Goal: Task Accomplishment & Management: Use online tool/utility

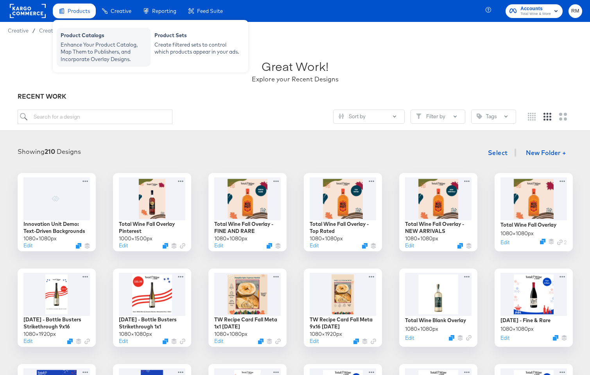
click at [97, 38] on div "Product Catalogs" at bounding box center [104, 36] width 86 height 9
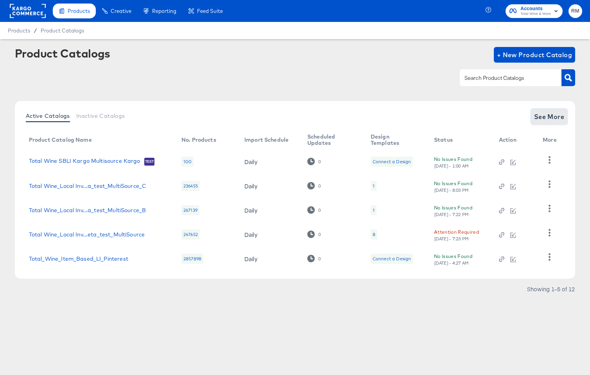
click at [559, 117] on span "See More" at bounding box center [549, 116] width 30 height 11
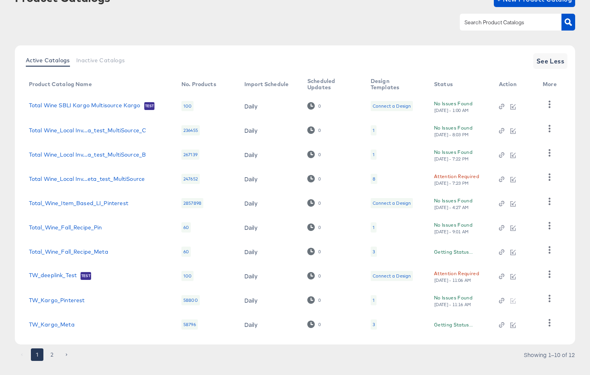
scroll to position [69, 0]
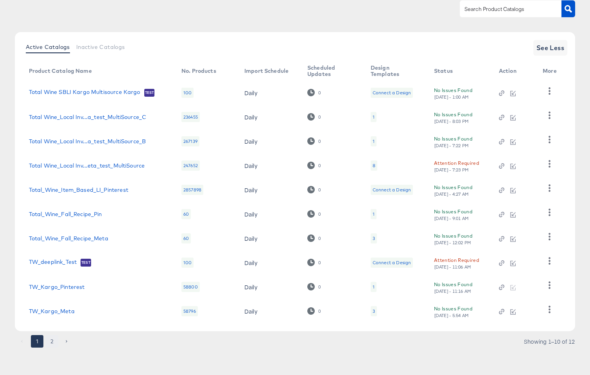
click at [51, 336] on button "2" at bounding box center [52, 341] width 13 height 13
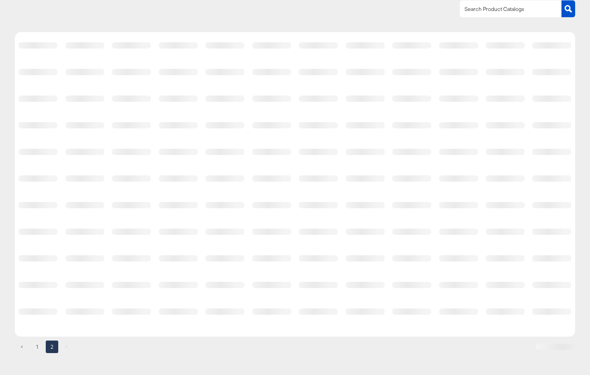
scroll to position [0, 0]
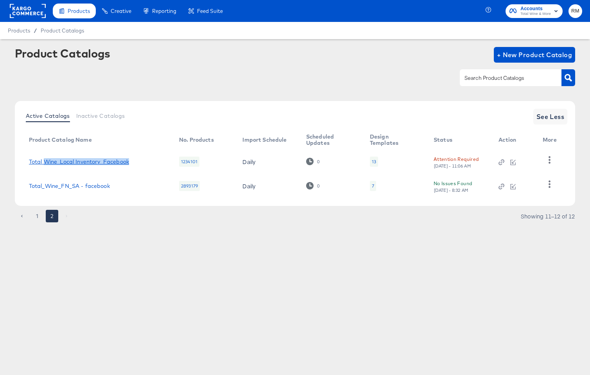
drag, startPoint x: 139, startPoint y: 166, endPoint x: 44, endPoint y: 160, distance: 94.8
click at [44, 160] on td "Total Wine_Local Inventory_Facebook" at bounding box center [98, 161] width 150 height 24
click at [119, 161] on link "Total Wine_Local Inventory_Facebook" at bounding box center [79, 161] width 100 height 6
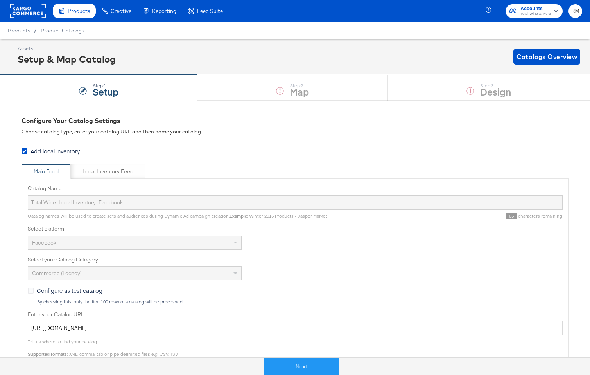
click at [20, 199] on div "Configure Your Catalog Settings Choose catalog type, enter your catalog URL and…" at bounding box center [295, 338] width 590 height 476
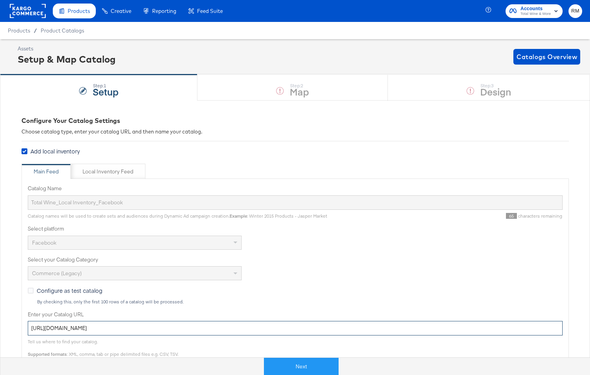
click at [169, 332] on input "[URL][DOMAIN_NAME]" at bounding box center [295, 328] width 535 height 14
click at [169, 329] on input "[URL][DOMAIN_NAME]" at bounding box center [295, 328] width 535 height 14
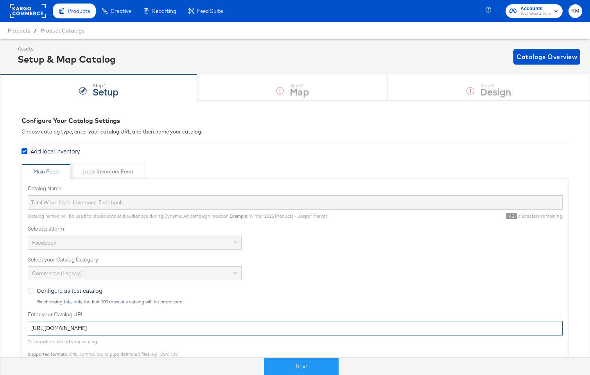
click at [169, 329] on input "[URL][DOMAIN_NAME]" at bounding box center [295, 328] width 535 height 14
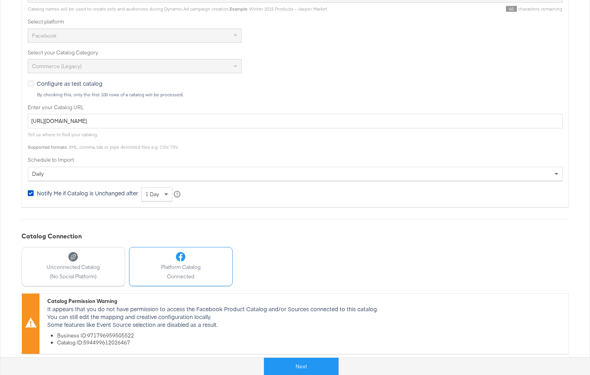
click at [50, 300] on div "Catalog Permission Warning" at bounding box center [305, 300] width 517 height 7
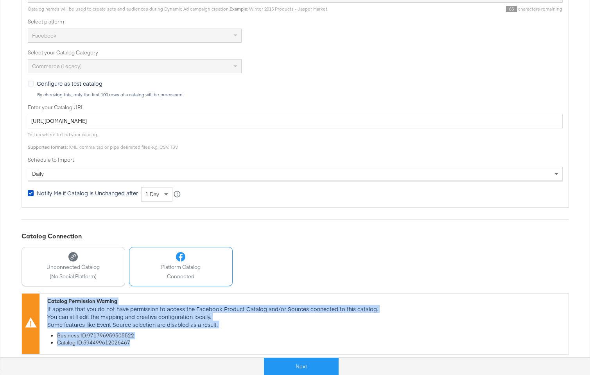
drag, startPoint x: 44, startPoint y: 300, endPoint x: 245, endPoint y: 348, distance: 206.7
click at [245, 348] on div "Catalog Permission Warning It appears that you do not have permission to access…" at bounding box center [303, 323] width 529 height 60
copy div "Catalog Permission Warning It appears that you do not have permission to access…"
click at [232, 346] on div "Catalog Permission Warning It appears that you do not have permission to access…" at bounding box center [303, 323] width 529 height 60
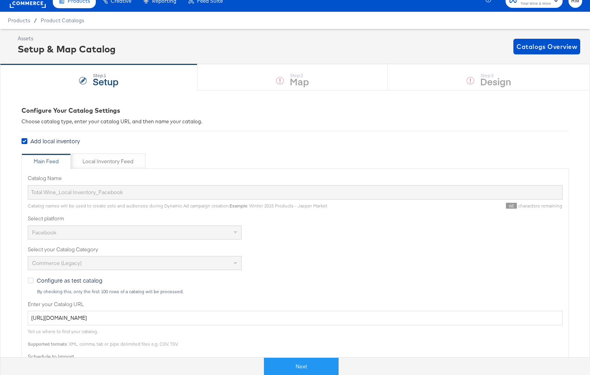
scroll to position [0, 0]
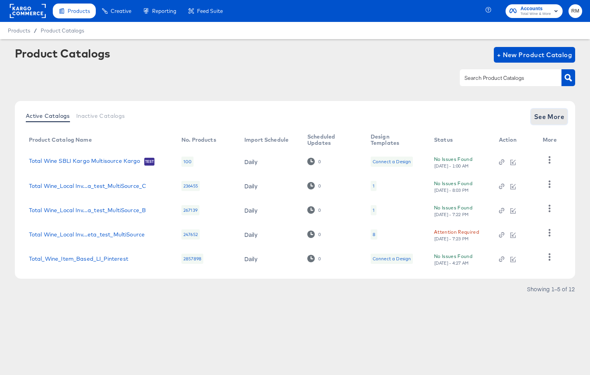
click at [558, 117] on span "See More" at bounding box center [549, 116] width 30 height 11
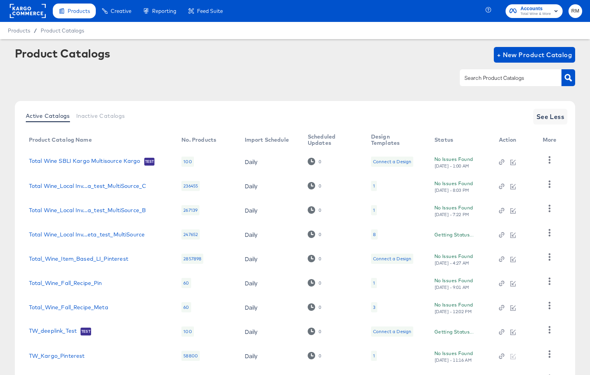
scroll to position [69, 0]
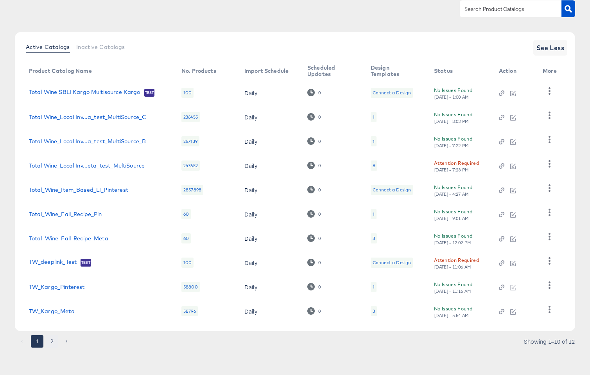
click at [50, 344] on button "2" at bounding box center [52, 341] width 13 height 13
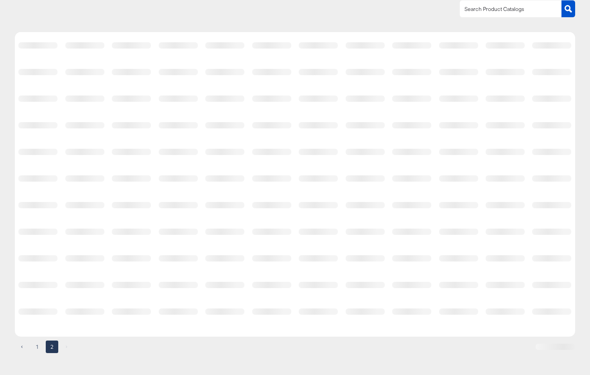
scroll to position [0, 0]
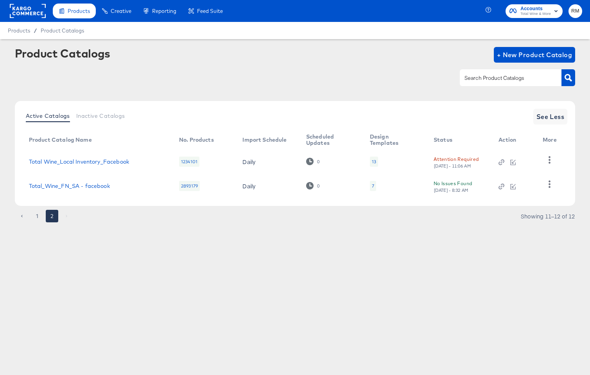
click at [464, 158] on div "Attention Required" at bounding box center [456, 159] width 45 height 8
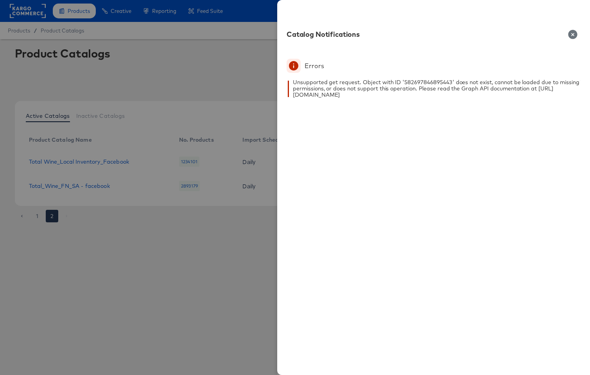
drag, startPoint x: 426, startPoint y: 95, endPoint x: 291, endPoint y: 79, distance: 135.5
click at [291, 79] on div "Errors Unsupported get request. Object with ID '582697846895443' does not exist…" at bounding box center [434, 85] width 294 height 52
copy div "Unsupported get request. Object with ID '582697846895443' does not exist, canno…"
click at [229, 187] on div at bounding box center [295, 187] width 590 height 375
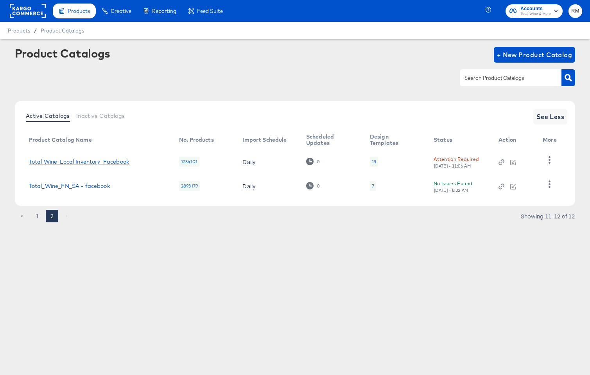
click at [96, 163] on link "Total Wine_Local Inventory_Facebook" at bounding box center [79, 161] width 100 height 6
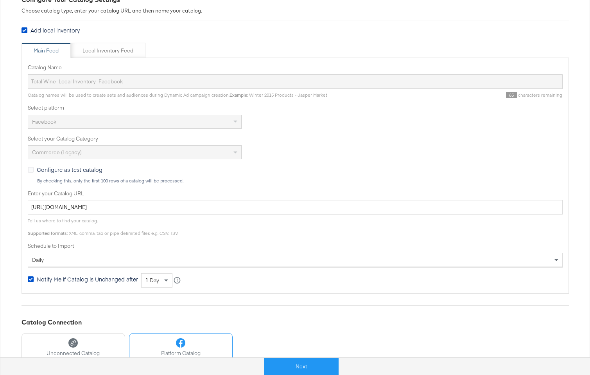
scroll to position [130, 0]
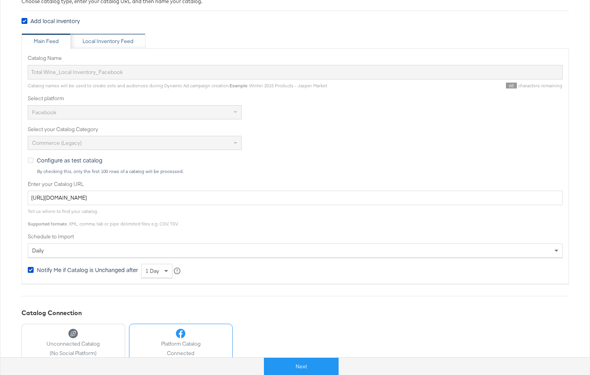
click at [96, 45] on div "Local Inventory Feed" at bounding box center [108, 41] width 75 height 16
type input "Local Inventory Feed for Total Wine"
type input "https://ace.stitcherads.com/exports/1314/universal/none/universal/export.csv"
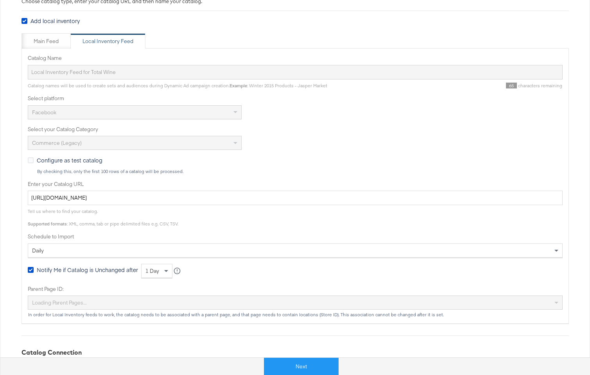
click at [32, 50] on div "Catalog Name Local Inventory Feed for Total Wine Catalog names will be used to …" at bounding box center [295, 185] width 547 height 275
click at [43, 45] on div "Main Feed" at bounding box center [46, 41] width 49 height 16
type input "Total Wine_Local Inventory_Facebook"
type input "https://ace.stitcherads.com/exports/1313/universal/none/universal/export.tsv"
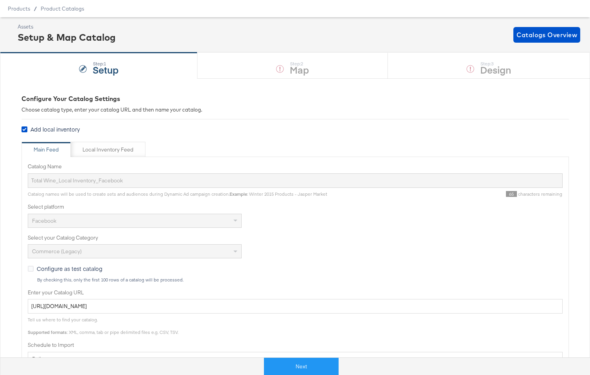
scroll to position [0, 0]
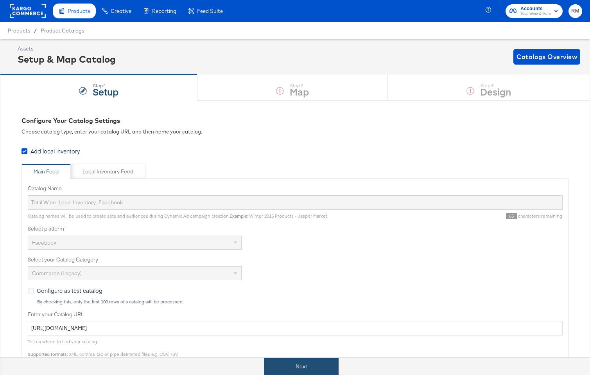
click at [331, 364] on button "Next" at bounding box center [301, 366] width 75 height 18
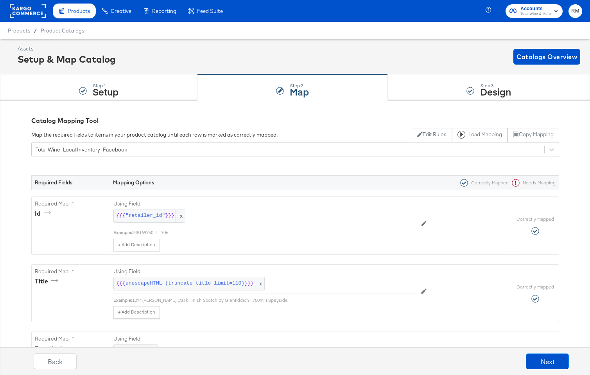
click at [98, 55] on div "Setup & Map Catalog" at bounding box center [67, 58] width 98 height 13
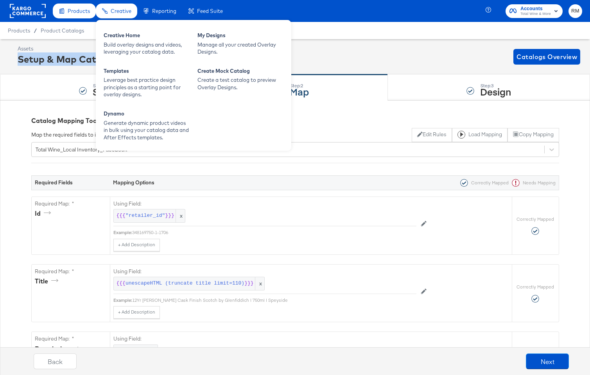
copy div "Setup & Map Catalog Catalogs Overview"
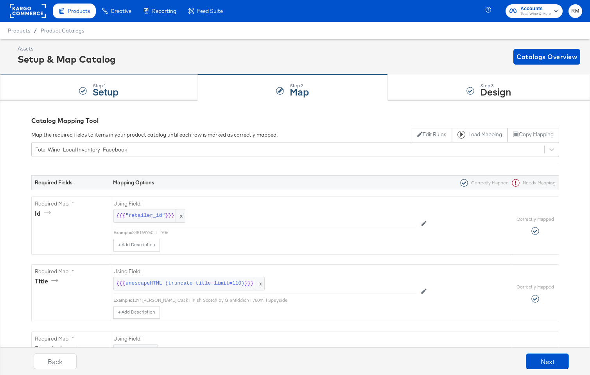
click at [144, 91] on div "Step: 1 Setup" at bounding box center [98, 88] width 197 height 26
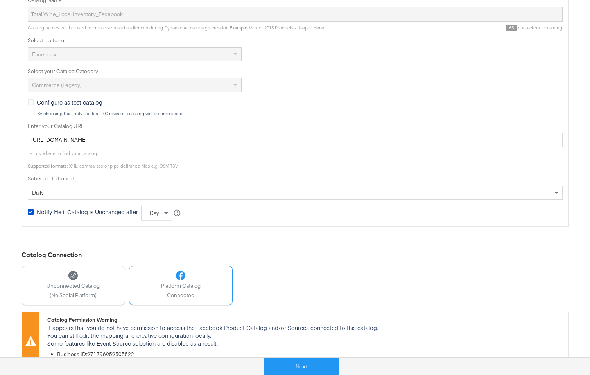
scroll to position [207, 0]
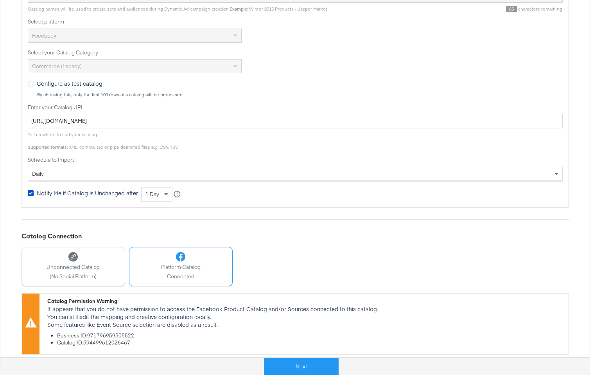
click at [107, 335] on li "Business ID: 971796959505522" at bounding box center [311, 335] width 508 height 7
click at [90, 340] on li "Catalog ID: 594499612026467" at bounding box center [311, 342] width 508 height 7
click at [90, 336] on li "Business ID: 971796959505522" at bounding box center [311, 335] width 508 height 7
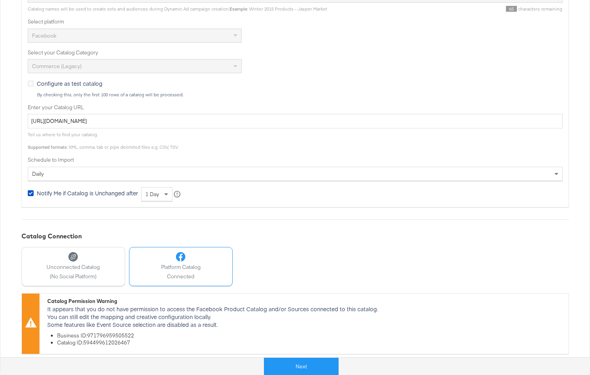
click at [89, 335] on li "Business ID: 971796959505522" at bounding box center [311, 335] width 508 height 7
drag, startPoint x: 88, startPoint y: 335, endPoint x: 147, endPoint y: 335, distance: 59.4
click at [147, 335] on li "Business ID: 971796959505522" at bounding box center [311, 335] width 508 height 7
copy li "971796959505522"
drag, startPoint x: 86, startPoint y: 342, endPoint x: 188, endPoint y: 347, distance: 102.2
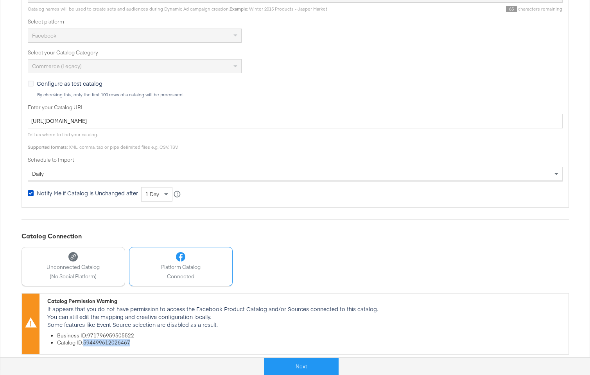
click at [188, 347] on div "Catalog Permission Warning It appears that you do not have permission to access…" at bounding box center [303, 323] width 529 height 60
copy li "594499612026467"
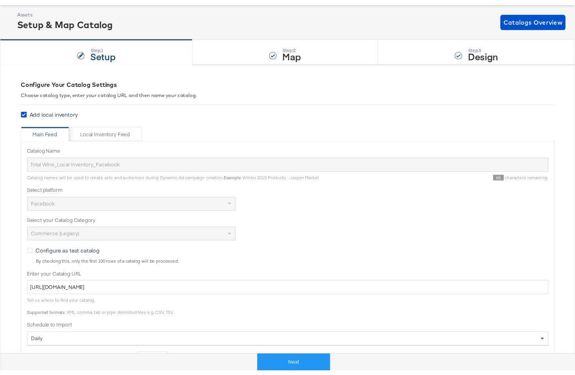
scroll to position [0, 0]
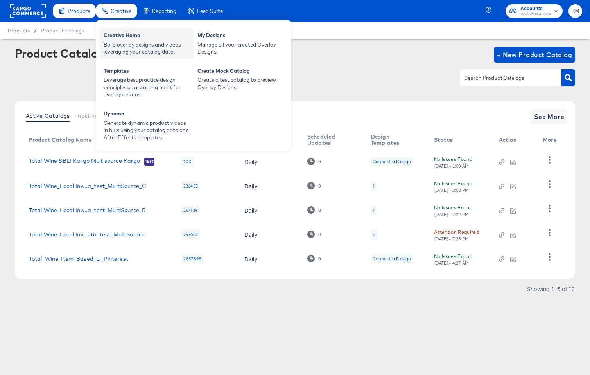
click at [132, 45] on div "Build overlay designs and videos, leveraging your catalog data." at bounding box center [147, 48] width 86 height 14
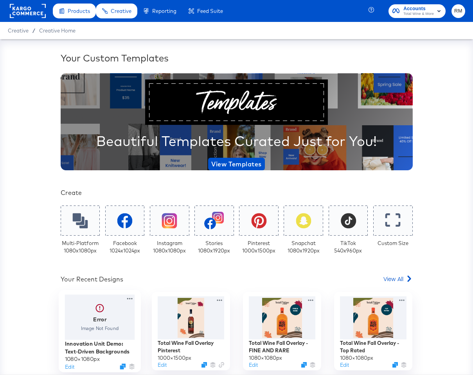
click at [99, 327] on div at bounding box center [100, 316] width 70 height 45
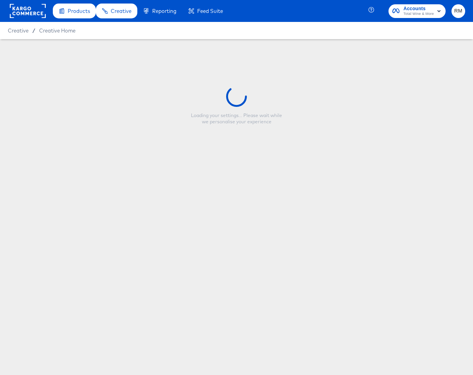
type input "Innovation Unit Demo: Text-Driven Backgrounds"
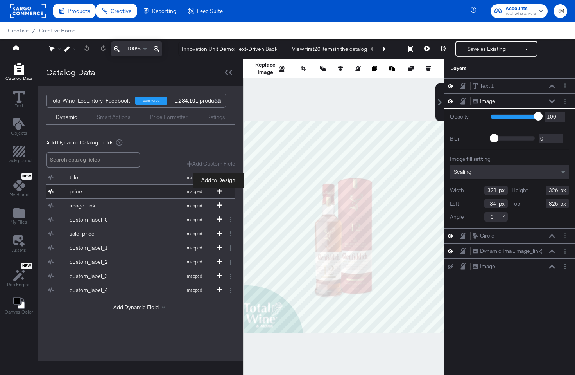
click at [217, 188] on icon at bounding box center [219, 190] width 5 height 5
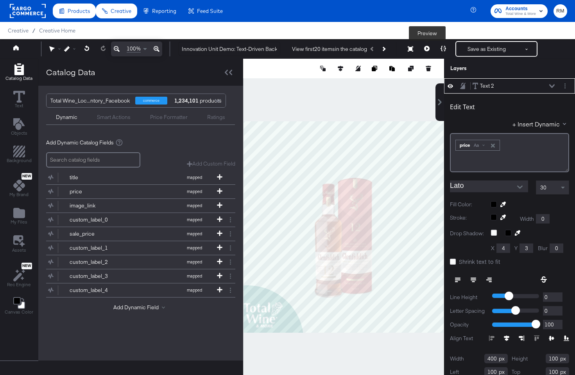
click at [427, 47] on icon at bounding box center [426, 48] width 5 height 5
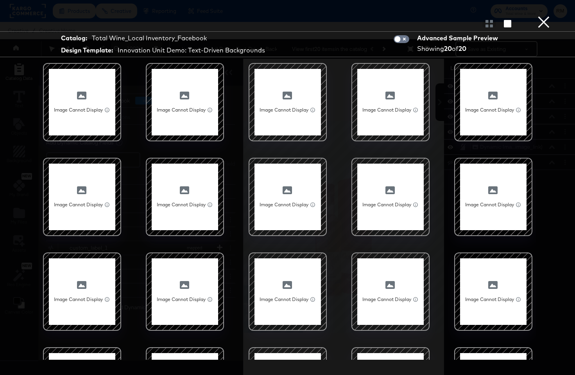
click at [542, 16] on button "×" at bounding box center [544, 8] width 16 height 16
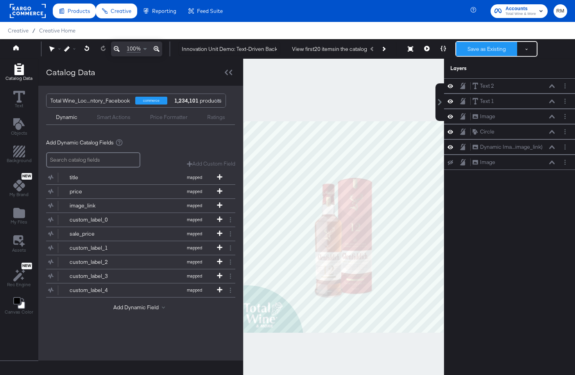
click at [480, 53] on button "Save as Existing" at bounding box center [486, 49] width 61 height 14
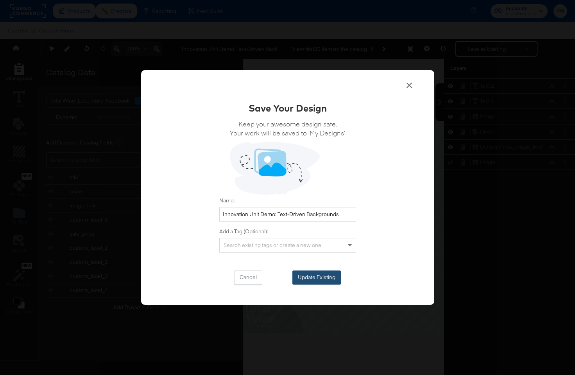
click at [325, 278] on button "Update Existing" at bounding box center [316, 277] width 48 height 14
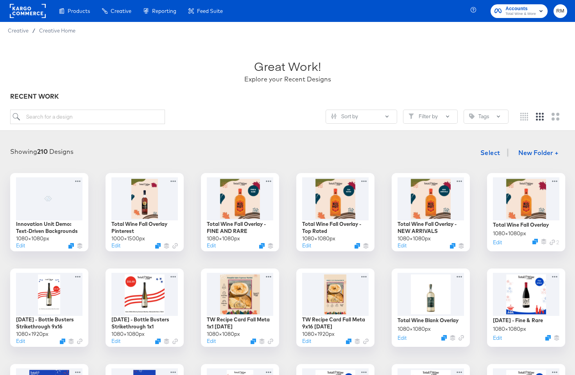
click at [522, 13] on span "Total Wine & More" at bounding box center [521, 14] width 30 height 6
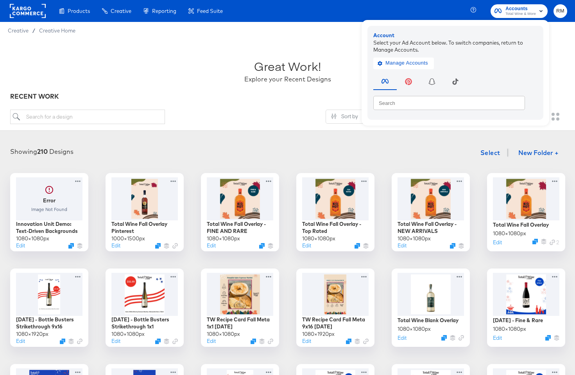
click at [323, 59] on div "Great Work! Explore your Recent Designs" at bounding box center [287, 67] width 555 height 49
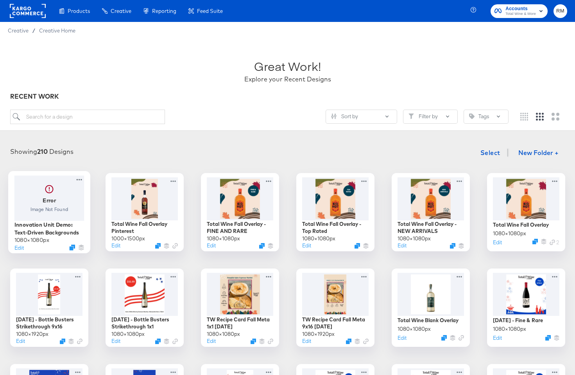
click at [46, 210] on div at bounding box center [49, 197] width 70 height 45
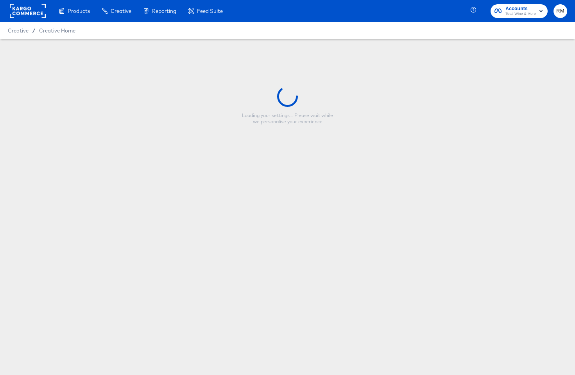
type input "Innovation Unit Demo: Text-Driven Backgrounds"
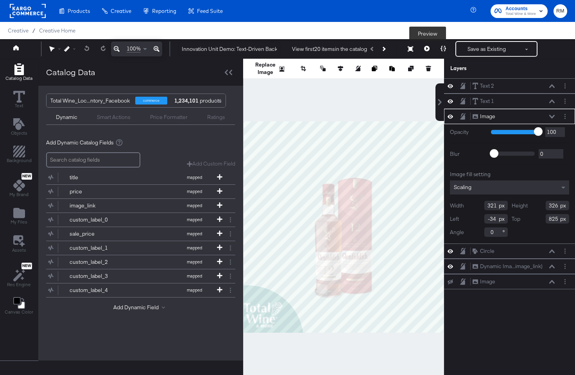
click at [428, 49] on icon at bounding box center [426, 48] width 5 height 5
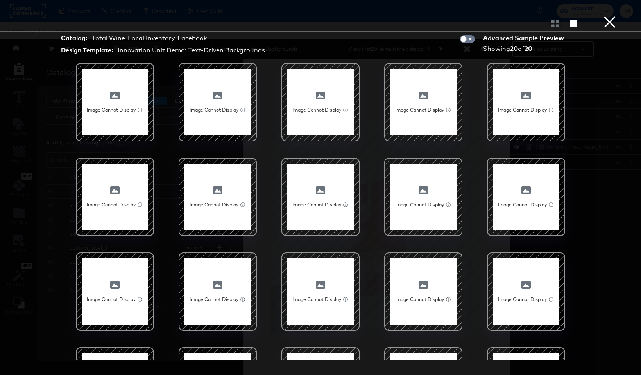
click at [32, 138] on div "Catalog: Total Wine_Local Inventory_Facebook Design Template: Innovation Unit D…" at bounding box center [320, 187] width 641 height 343
click at [575, 16] on button "×" at bounding box center [610, 8] width 16 height 16
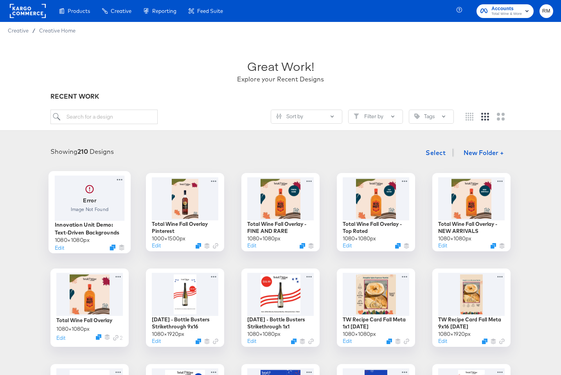
click at [94, 191] on div at bounding box center [90, 197] width 70 height 45
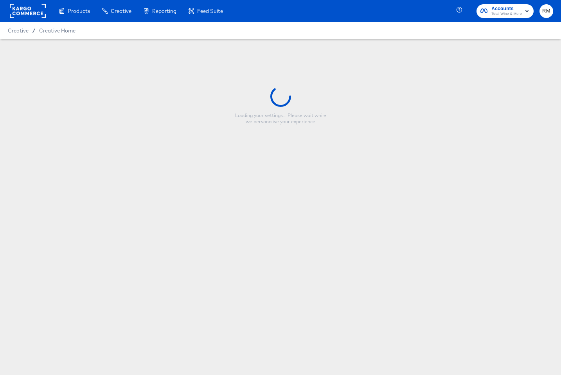
type input "Innovation Unit Demo: Text-Driven Backgrounds"
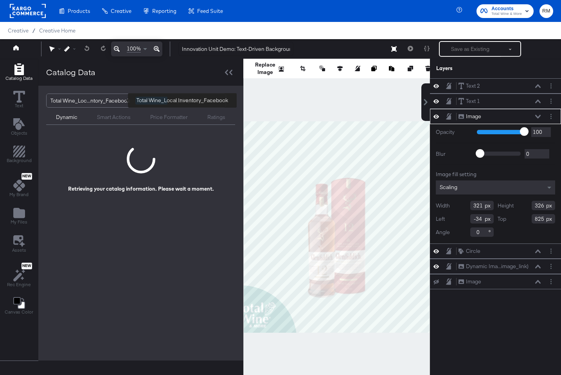
click at [91, 95] on div "Total Wine_Loc...ntory_Facebook" at bounding box center [89, 100] width 79 height 13
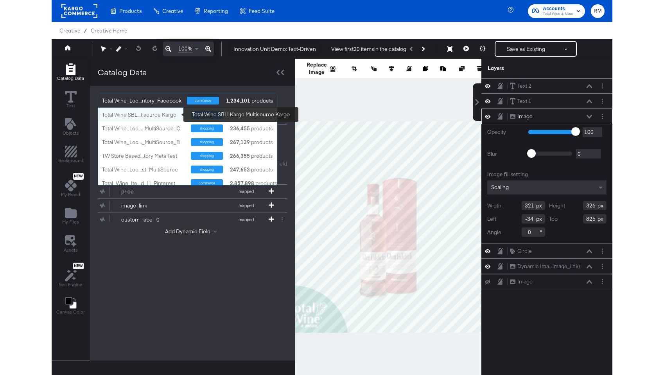
scroll to position [4, 0]
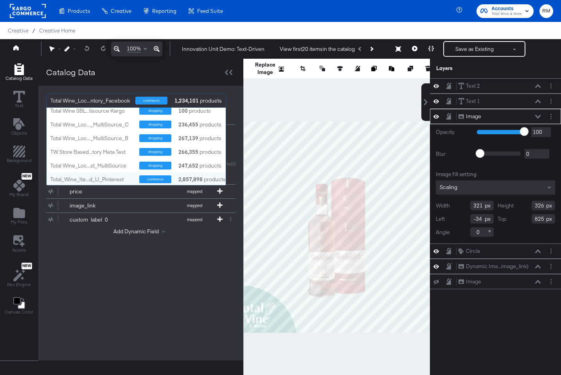
click at [139, 318] on div "Total Wine_Loc...ntory_Facebook commerce 1,234,101 products Total Wine SBL...ti…" at bounding box center [140, 223] width 205 height 274
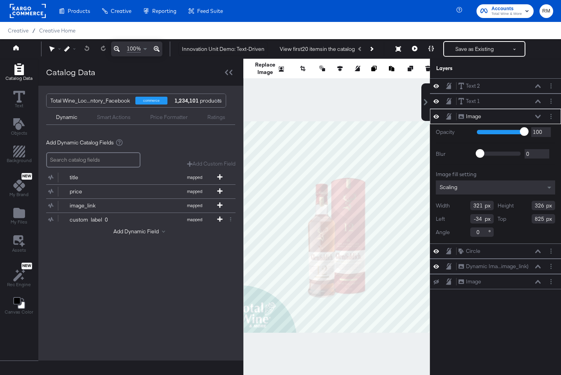
click at [414, 54] on button at bounding box center [414, 49] width 16 height 16
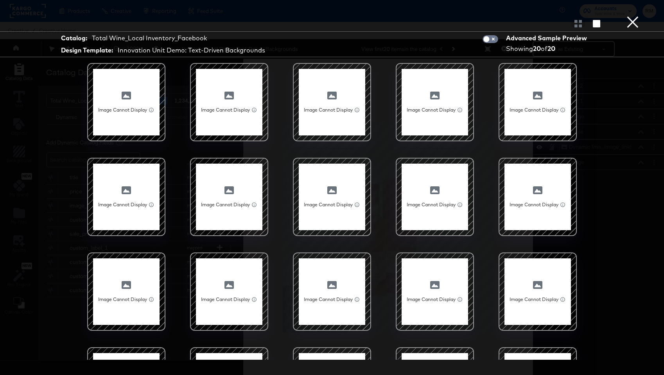
click at [575, 16] on button "×" at bounding box center [633, 8] width 16 height 16
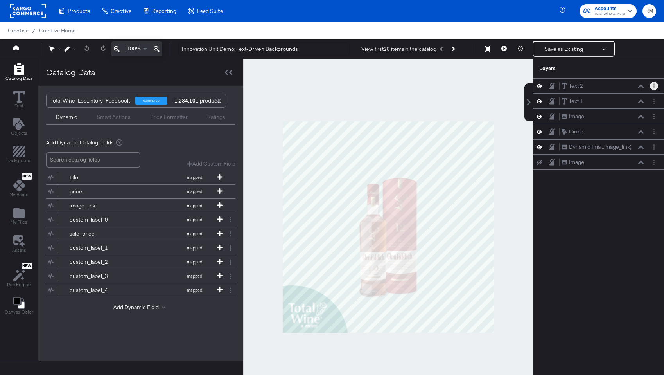
click at [575, 84] on icon "Layer Options" at bounding box center [653, 85] width 1 height 5
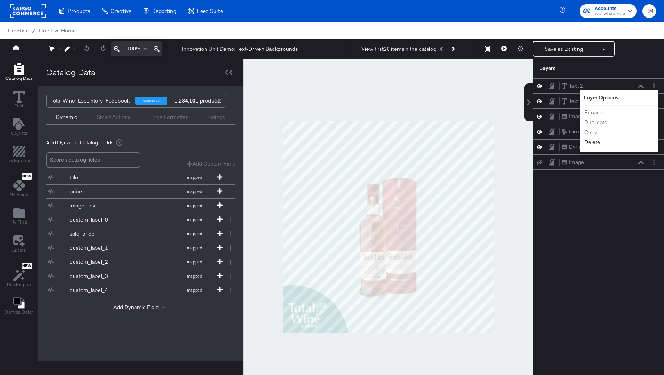
click at [575, 146] on button "Delete" at bounding box center [592, 142] width 17 height 8
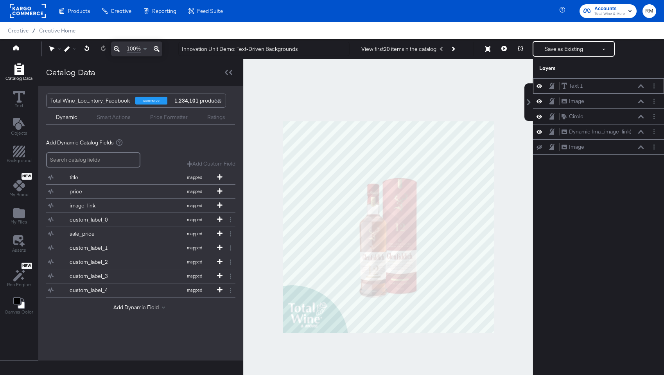
click at [538, 88] on icon at bounding box center [538, 86] width 5 height 7
click at [575, 86] on icon at bounding box center [640, 86] width 5 height 4
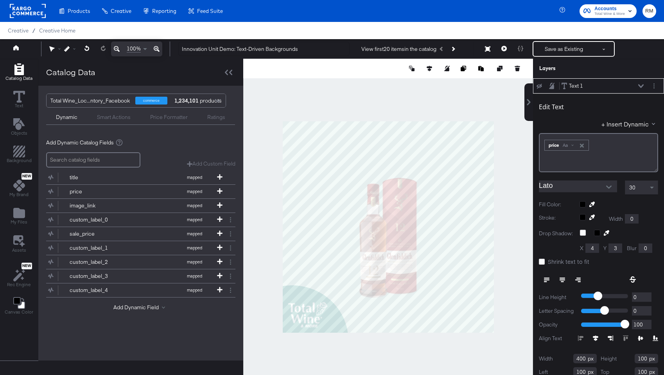
scroll to position [8, 0]
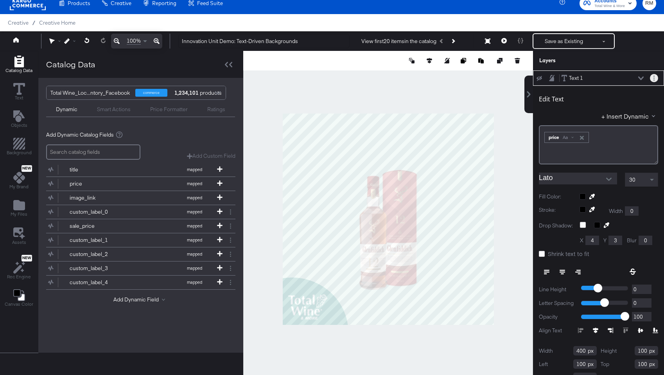
click at [575, 79] on icon "Layer Options" at bounding box center [653, 77] width 1 height 5
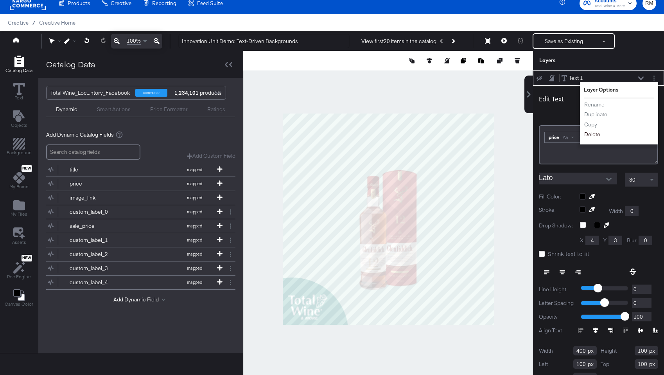
click at [575, 135] on button "Delete" at bounding box center [592, 134] width 17 height 8
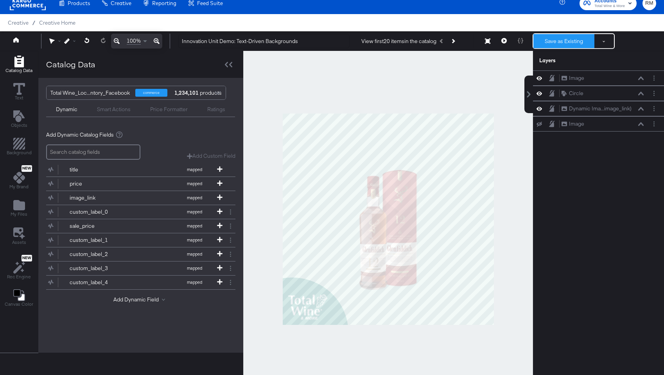
click at [546, 44] on button "Save as Existing" at bounding box center [563, 41] width 61 height 14
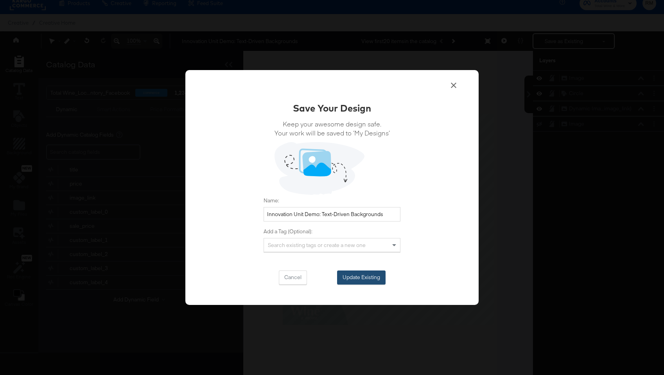
click at [369, 278] on button "Update Existing" at bounding box center [361, 277] width 48 height 14
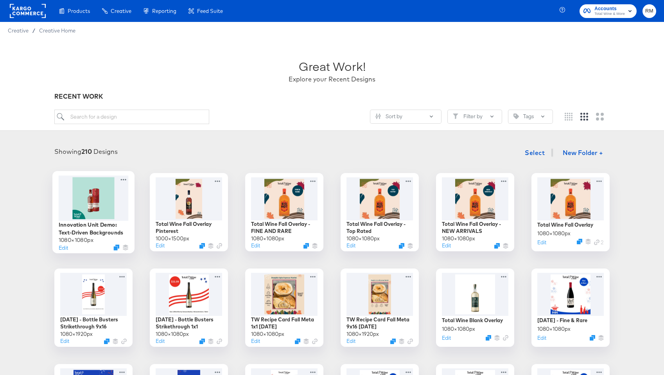
click at [96, 197] on div at bounding box center [94, 197] width 70 height 45
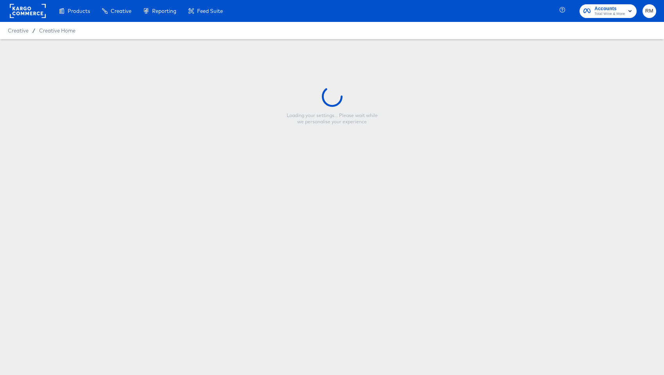
type input "Innovation Unit Demo: Text-Driven Backgrounds"
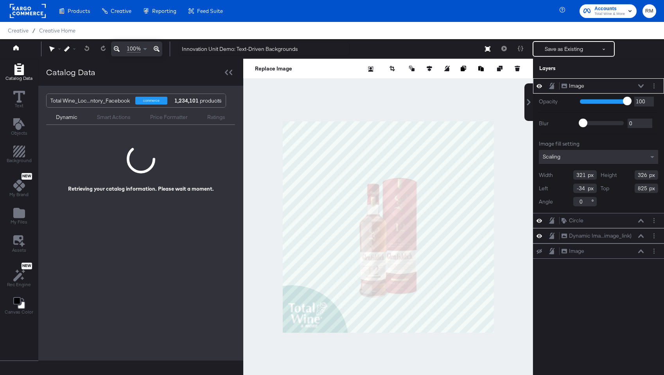
click at [104, 114] on div "Smart Actions" at bounding box center [114, 116] width 34 height 7
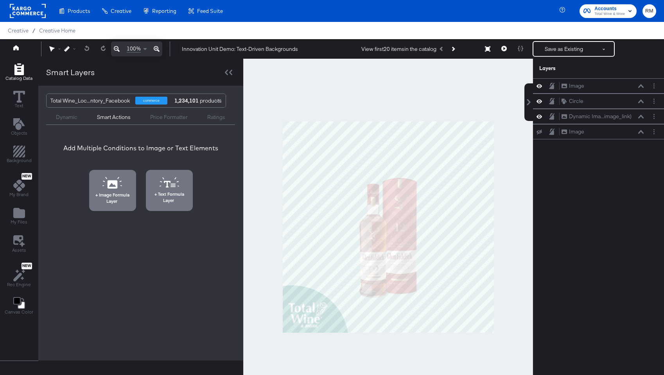
click at [65, 118] on div "Dynamic" at bounding box center [67, 116] width 22 height 7
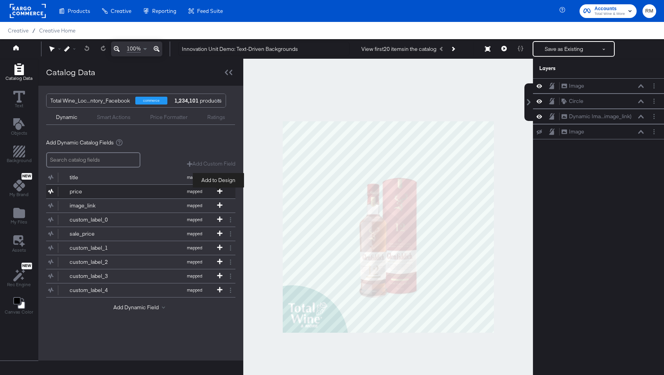
click at [219, 189] on icon at bounding box center [219, 190] width 5 height 5
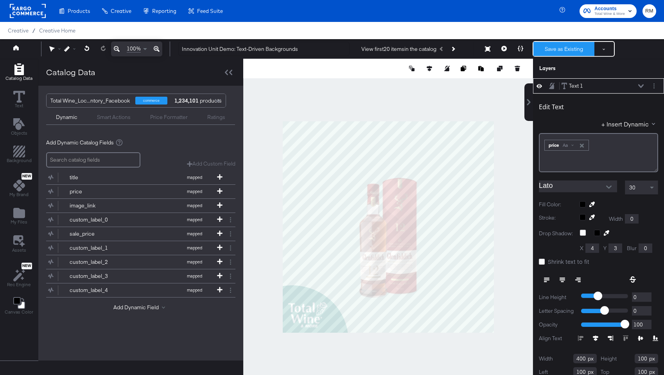
click at [561, 45] on button "Save as Existing" at bounding box center [563, 49] width 61 height 14
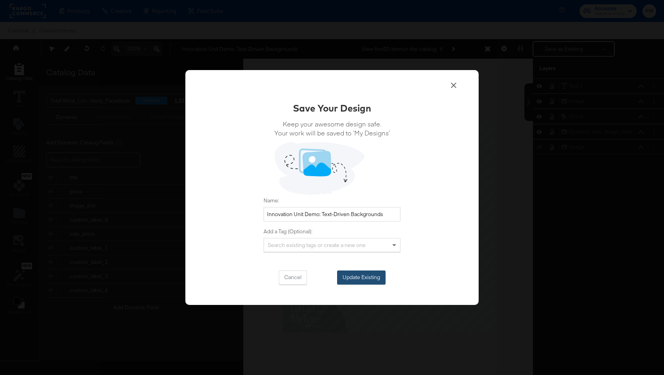
click at [369, 272] on button "Update Existing" at bounding box center [361, 277] width 48 height 14
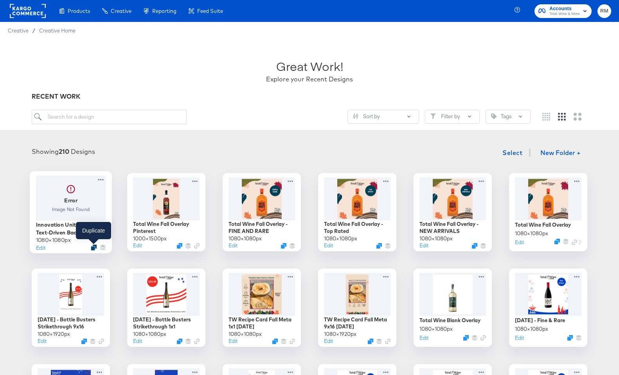
click at [96, 247] on icon "Duplicate" at bounding box center [94, 247] width 6 height 6
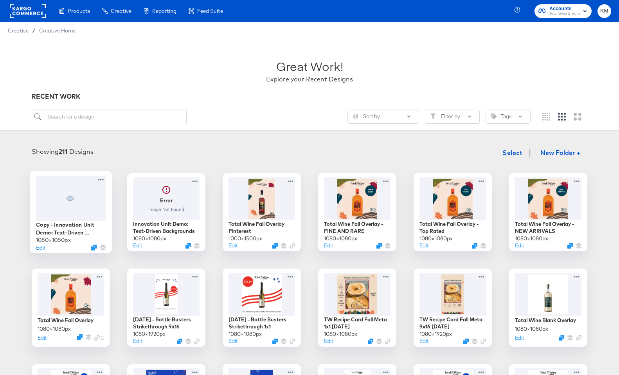
click at [105, 177] on div "Copy - Innovation Unit Demo: Text-Driven Backgrounds 1080 × 1080 px Edit" at bounding box center [71, 212] width 78 height 78
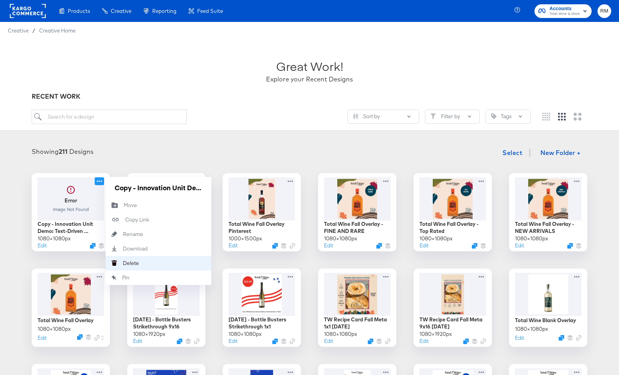
click at [147, 267] on button "[PERSON_NAME]" at bounding box center [159, 263] width 106 height 14
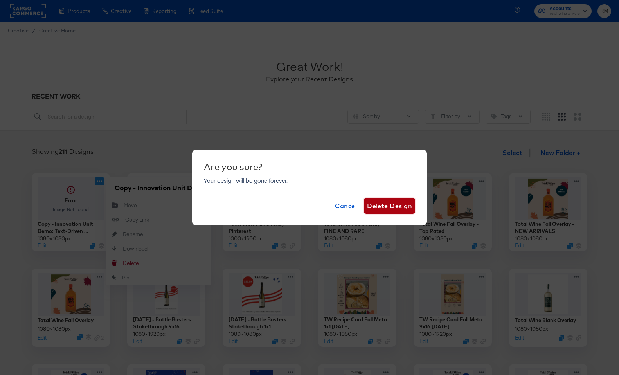
click at [374, 205] on span "Delete Design" at bounding box center [389, 205] width 45 height 11
